Goal: Check status: Check status

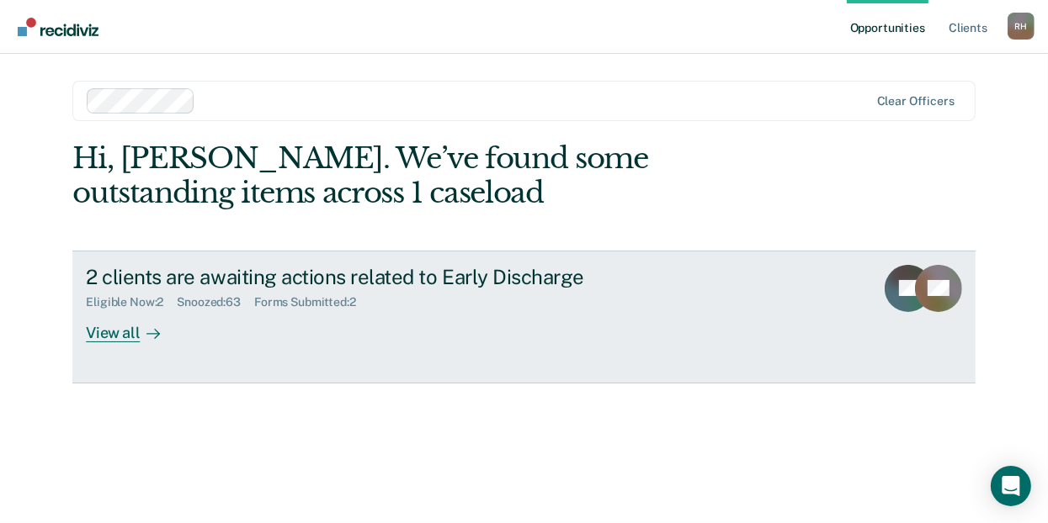
click at [122, 327] on div "View all" at bounding box center [133, 326] width 94 height 33
